Goal: Browse casually

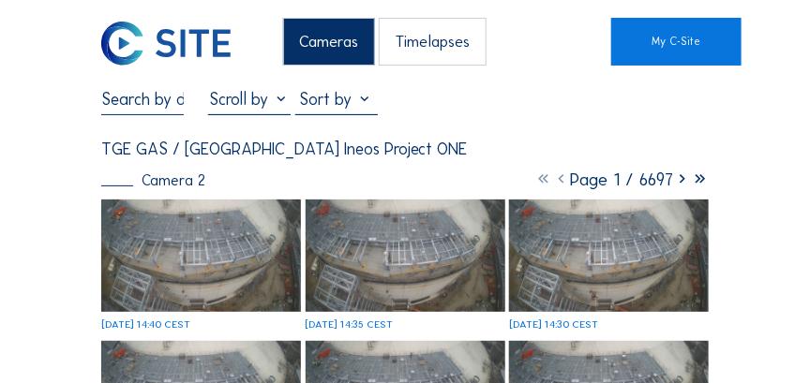
click at [181, 262] on img at bounding box center [201, 256] width 200 height 112
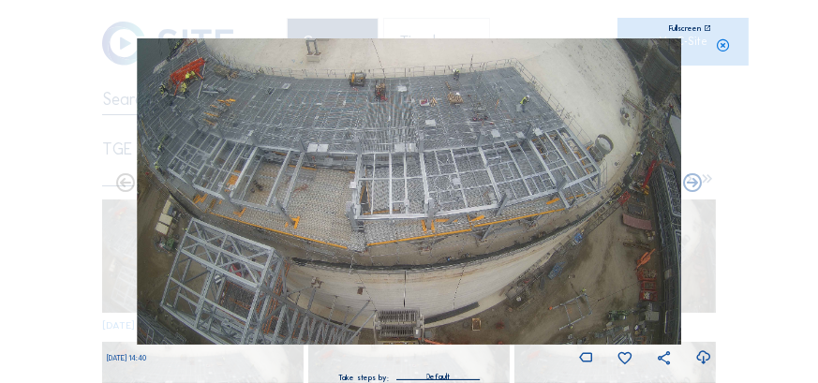
click at [704, 359] on icon at bounding box center [703, 358] width 17 height 21
click at [792, 202] on div "Scroll to travel through time | Press 'Alt' Button + Scroll to Zoom | Click and…" at bounding box center [409, 191] width 818 height 383
click at [729, 49] on icon at bounding box center [723, 45] width 15 height 15
